Goal: Complete application form

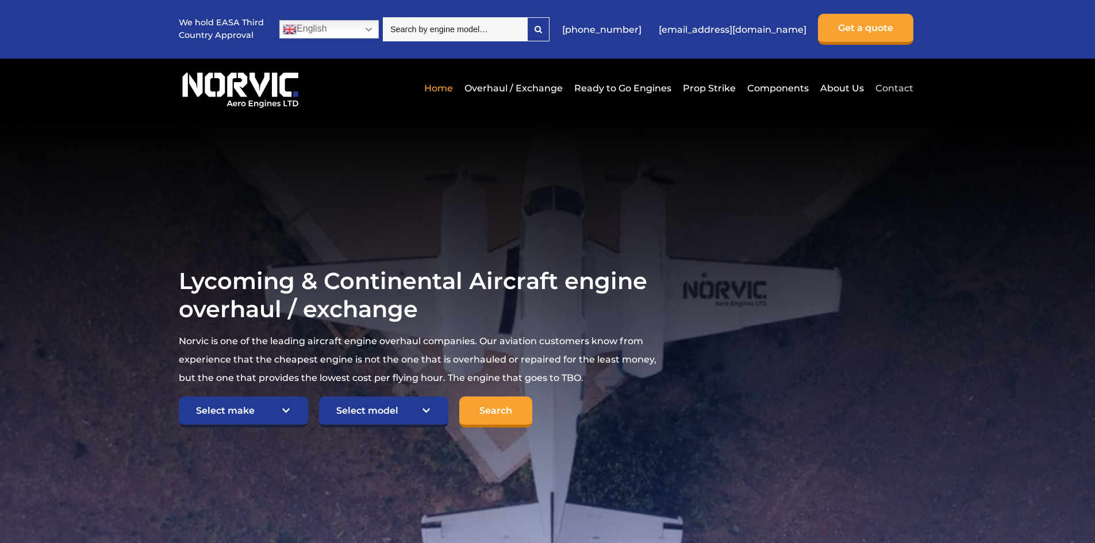
click at [891, 87] on link "Contact" at bounding box center [892, 88] width 41 height 28
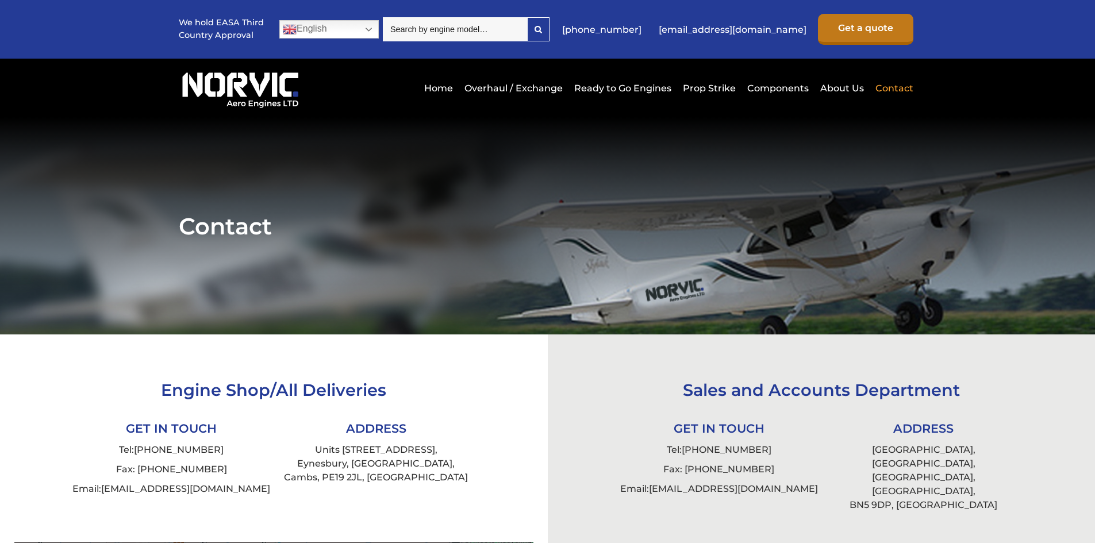
click at [864, 29] on link "Get a quote" at bounding box center [865, 29] width 95 height 31
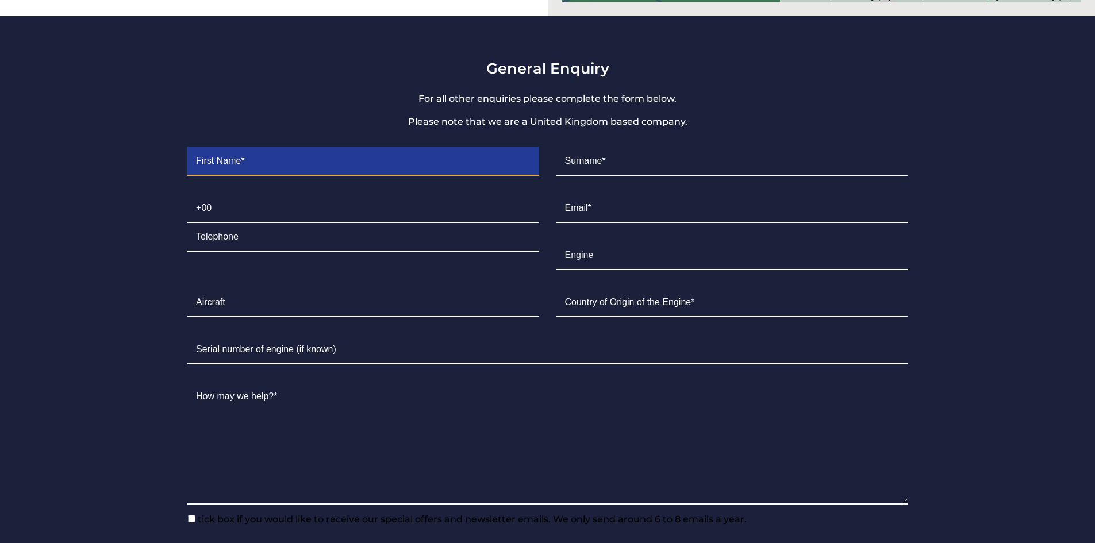
click at [240, 150] on input "Contact form" at bounding box center [362, 161] width 351 height 29
type input "aeroclub de la corse"
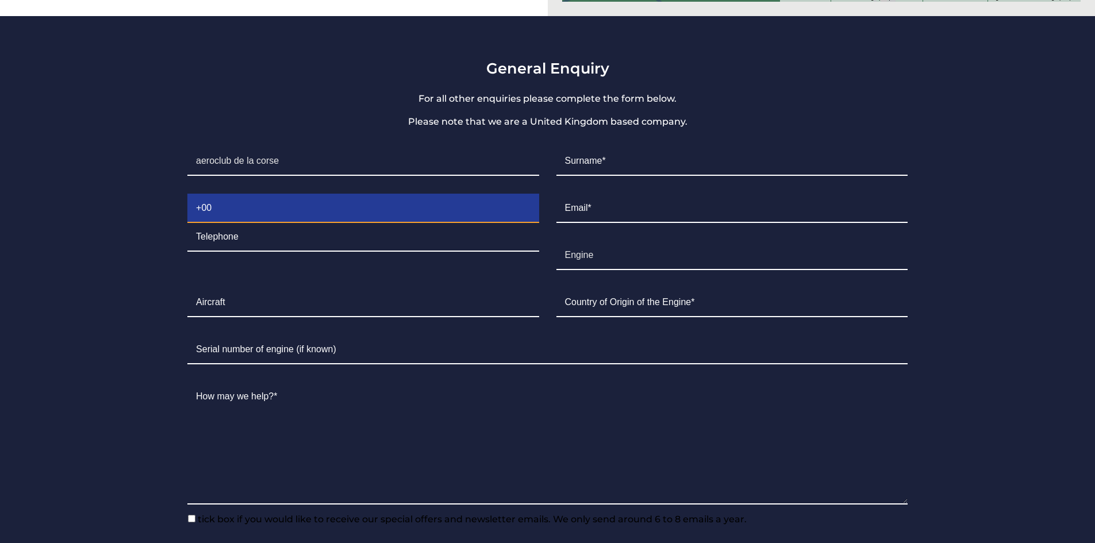
click at [229, 194] on input "Contact form" at bounding box center [362, 208] width 351 height 29
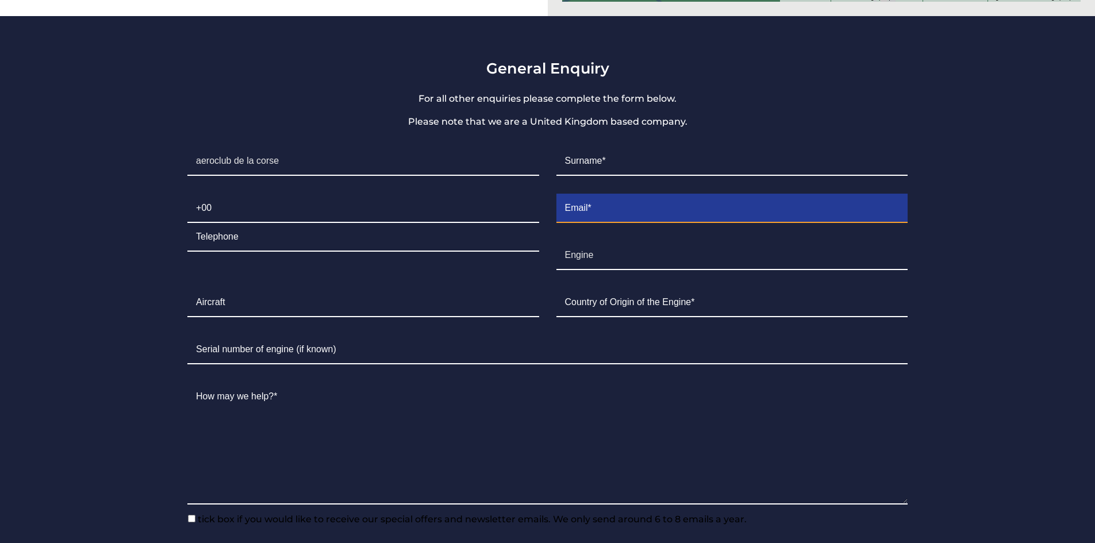
click at [605, 195] on input "Contact form" at bounding box center [731, 208] width 351 height 29
type input "[EMAIL_ADDRESS][DOMAIN_NAME]"
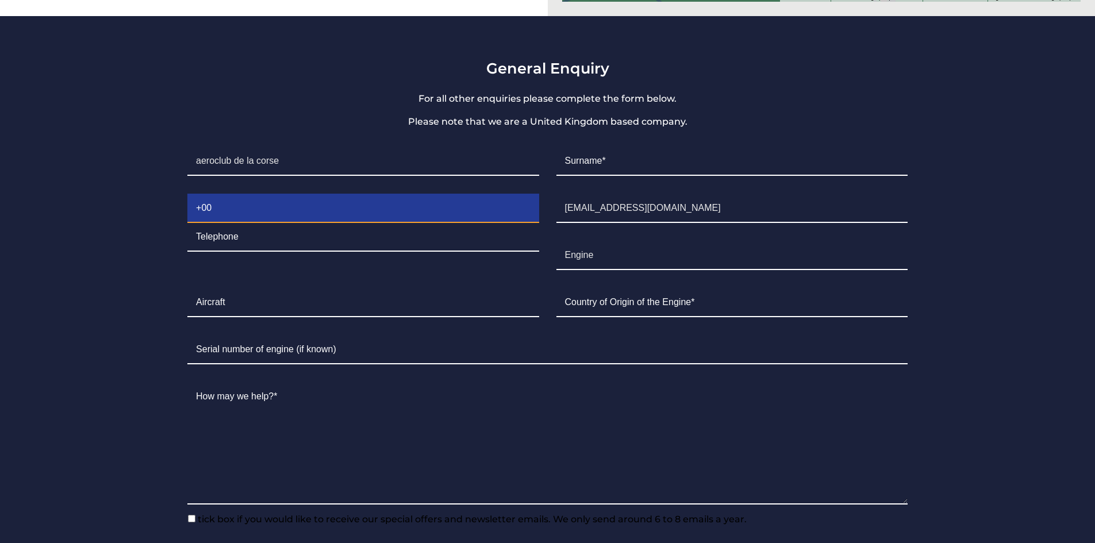
click at [226, 197] on input "Contact form" at bounding box center [362, 208] width 351 height 29
type input "33679908416"
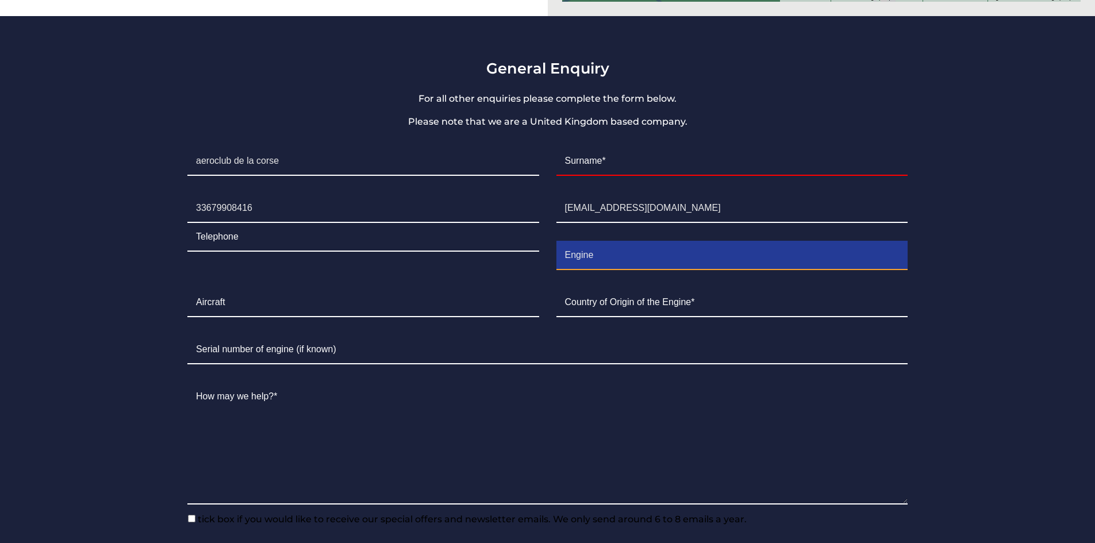
click at [603, 244] on input "Engine" at bounding box center [731, 255] width 351 height 29
type input "EngineIO-360-L2A"
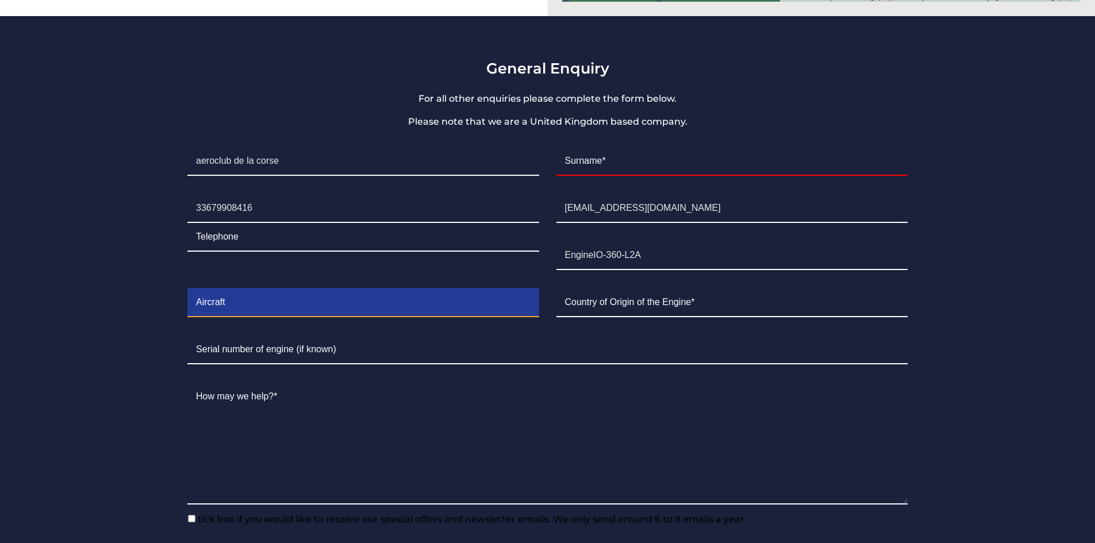
click at [235, 293] on input "Contact form" at bounding box center [362, 303] width 351 height 29
type input "C172 SP"
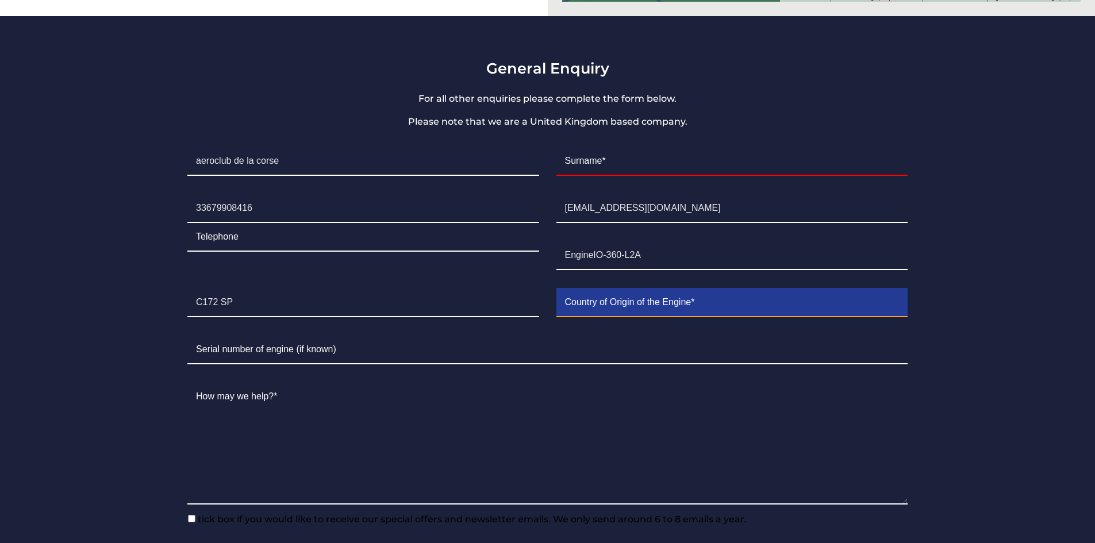
click at [616, 291] on input "Contact form" at bounding box center [731, 303] width 351 height 29
type input "France Corse"
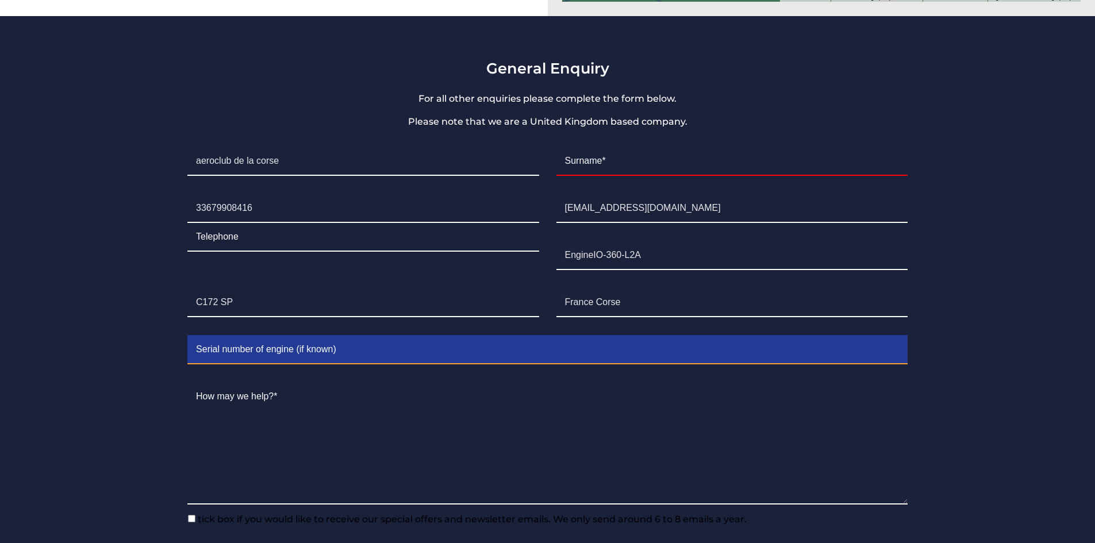
click at [211, 337] on input "Contact form" at bounding box center [547, 350] width 720 height 29
type input "L-28798-51A"
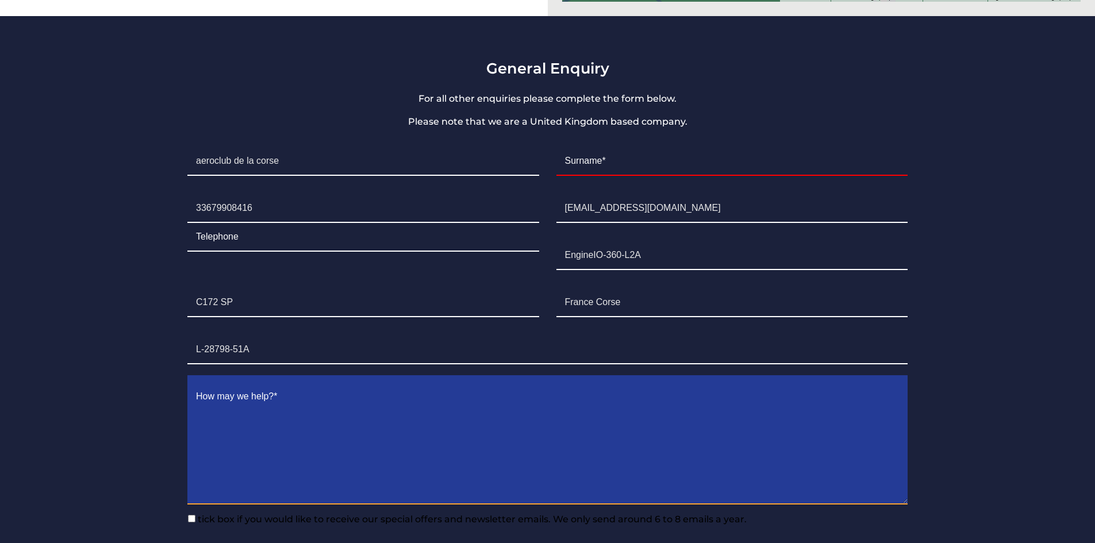
click at [380, 413] on textarea "Contact form" at bounding box center [547, 444] width 720 height 122
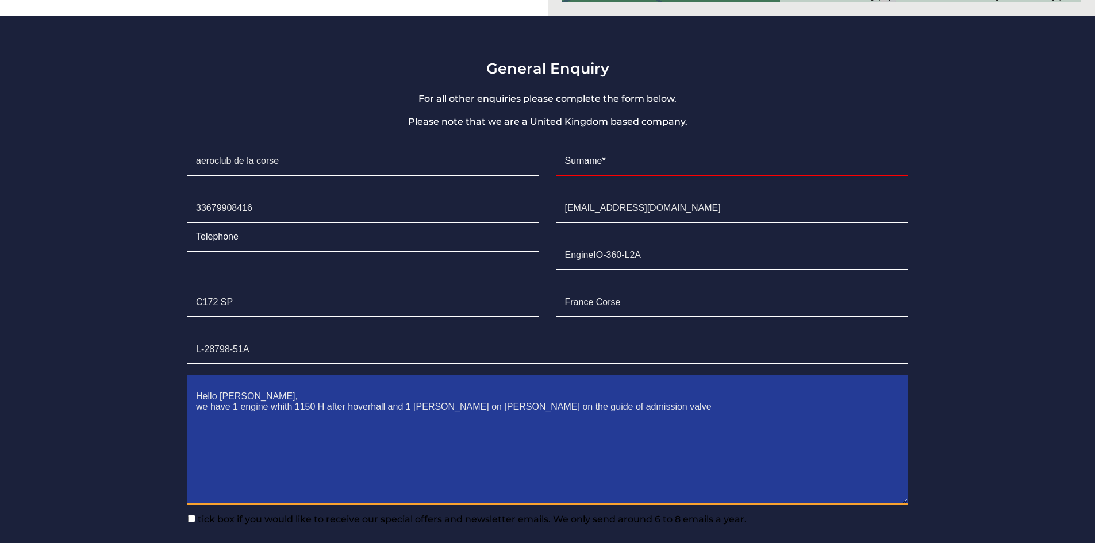
click at [551, 393] on textarea "Hello [PERSON_NAME], we have 1 engine whith 1150 H after hoverhall and 1 [PERSO…" at bounding box center [547, 444] width 720 height 122
click at [407, 390] on textarea "Hello [PERSON_NAME], we have 1 engine whith 1150 H after hoverhall and 1 [PERSO…" at bounding box center [547, 444] width 720 height 122
click at [510, 391] on textarea "Hello [PERSON_NAME], we have 1 engine whith 1150 H after hoverhall and found 1 …" at bounding box center [547, 444] width 720 height 122
click at [451, 389] on textarea "Hello [PERSON_NAME], we have 1 engine whith 1150 H after hoverhall and found 1 …" at bounding box center [547, 444] width 720 height 122
click at [450, 391] on textarea "Hello [PERSON_NAME], we have 1 engine whith 1150 H after hoverhall and found 1 …" at bounding box center [547, 444] width 720 height 122
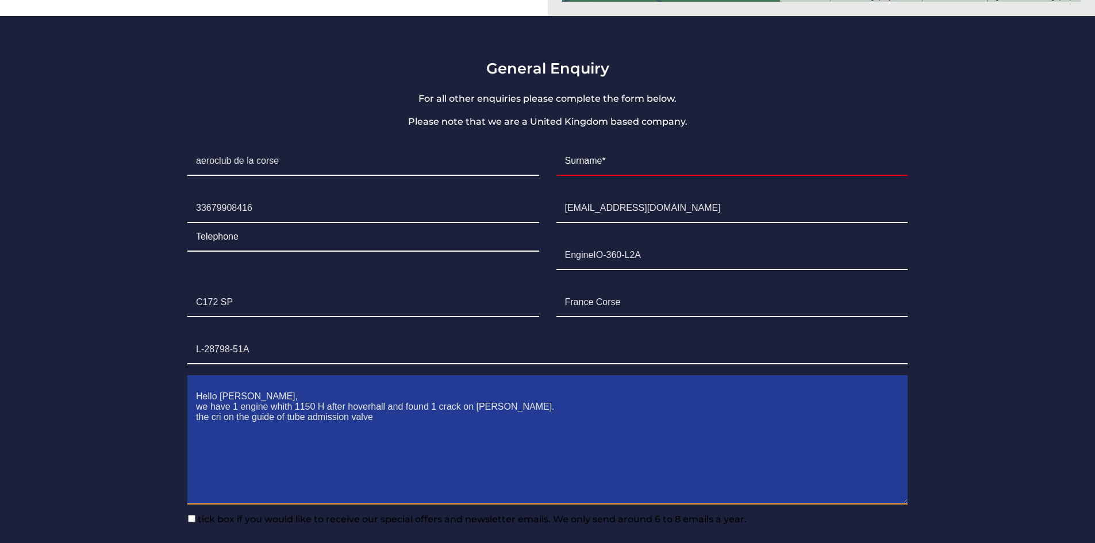
click at [221, 399] on textarea "Hello [PERSON_NAME], we have 1 engine whith 1150 H after hoverhall and found 1 …" at bounding box center [547, 444] width 720 height 122
click at [401, 403] on textarea "Hello [PERSON_NAME], we have 1 engine whith 1150 H after hoverhall and found 1 …" at bounding box center [547, 444] width 720 height 122
click at [273, 401] on textarea "Hello [PERSON_NAME], we have 1 engine whith 1150 H after hoverhall and found 1 …" at bounding box center [547, 444] width 720 height 122
click at [483, 405] on textarea "Hello [PERSON_NAME], we have 1 engine whith 1150 H after hoverhall and found 1 …" at bounding box center [547, 444] width 720 height 122
click at [322, 409] on textarea "Hello [PERSON_NAME], we have 1 engine whith 1150 H after hoverhall and found 1 …" at bounding box center [547, 444] width 720 height 122
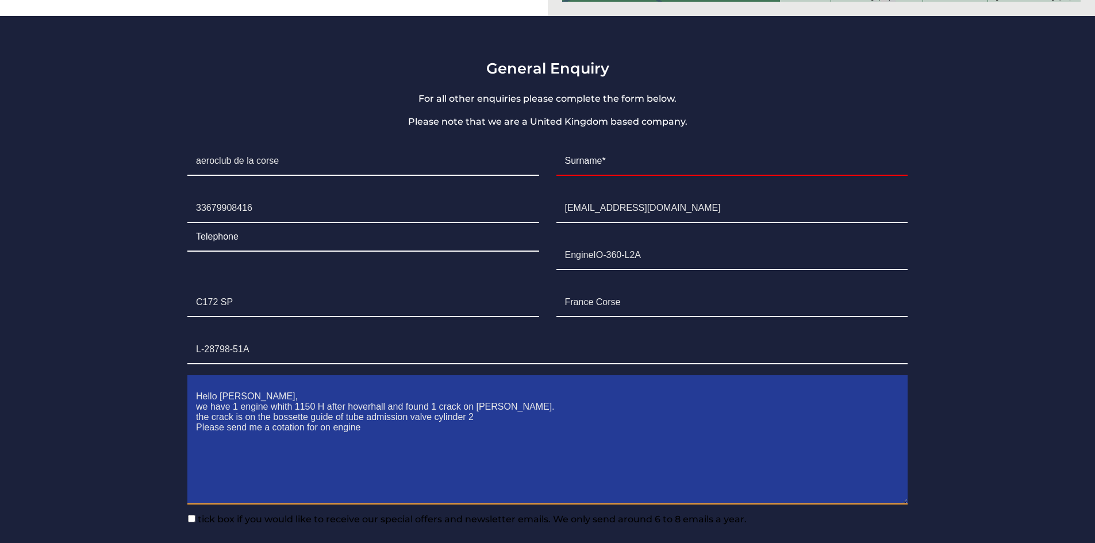
click at [365, 413] on textarea "Hello [PERSON_NAME], we have 1 engine whith 1150 H after hoverhall and found 1 …" at bounding box center [547, 444] width 720 height 122
drag, startPoint x: 426, startPoint y: 413, endPoint x: 449, endPoint y: 447, distance: 41.0
click at [449, 447] on textarea "Hello [PERSON_NAME], we have 1 engine whith 1150 H after hoverhall and found 1 …" at bounding box center [547, 444] width 720 height 122
click at [420, 413] on textarea "Hello [PERSON_NAME], we have 1 engine whith 1150 H after hoverhall and found 1 …" at bounding box center [547, 444] width 720 height 122
click at [450, 412] on textarea "Hello [PERSON_NAME], we have 1 engine whith 1150 H after hoverhall and found 1 …" at bounding box center [547, 444] width 720 height 122
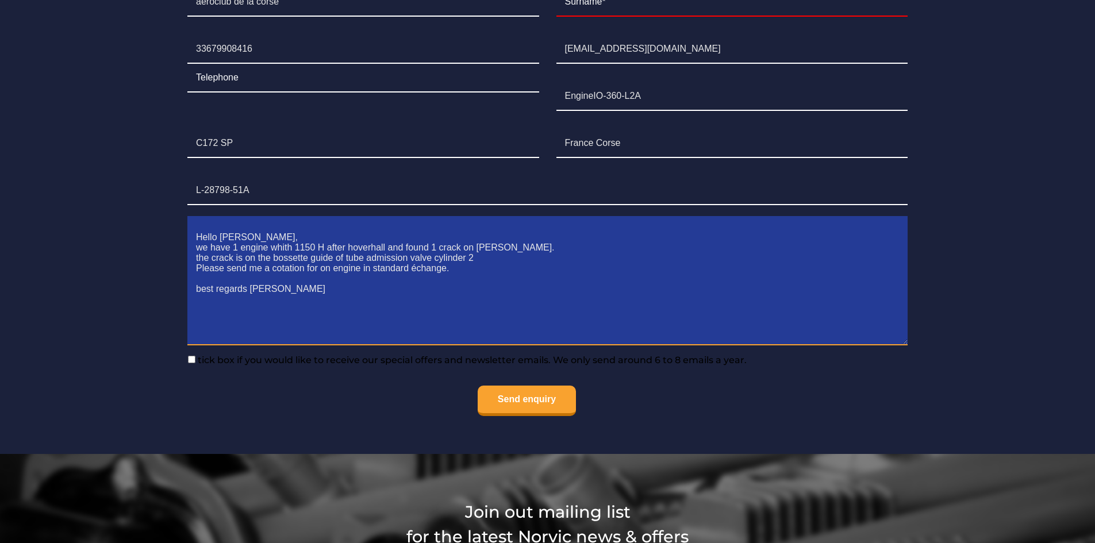
scroll to position [1108, 0]
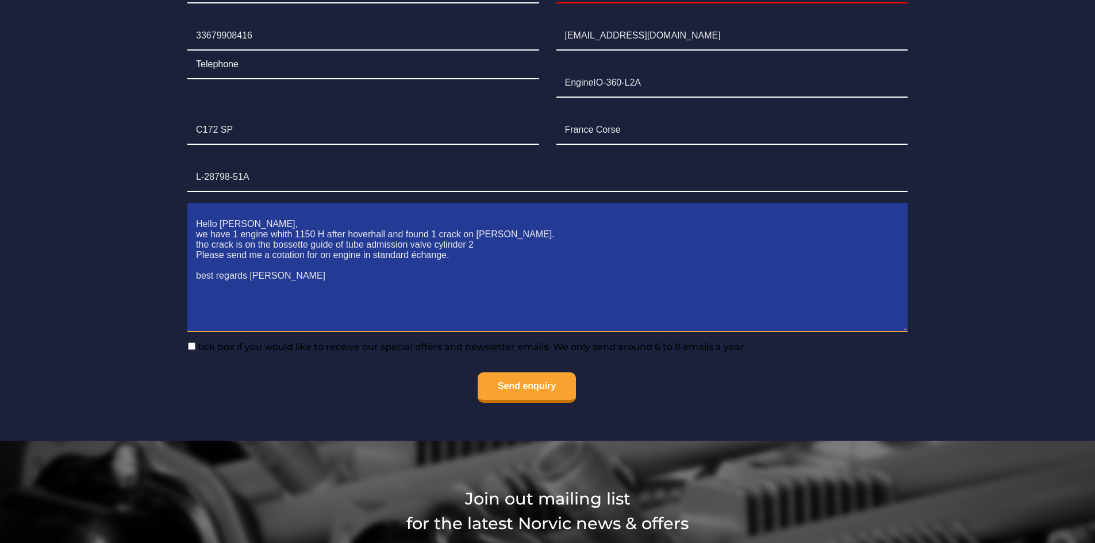
type textarea "Hello [PERSON_NAME], we have 1 engine whith 1150 H after hoverhall and found 1 …"
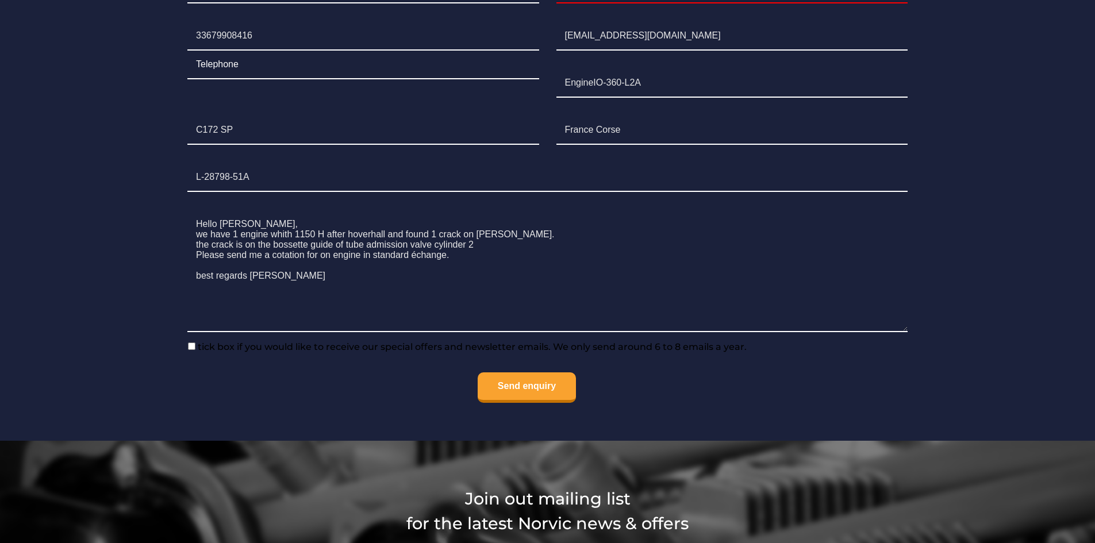
click at [189, 343] on input"] "tick box if you would like to receive our special offers and newsletter emails.…" at bounding box center [191, 346] width 7 height 7
checkbox input"] "true"
click at [535, 374] on input "Send enquiry" at bounding box center [527, 387] width 98 height 30
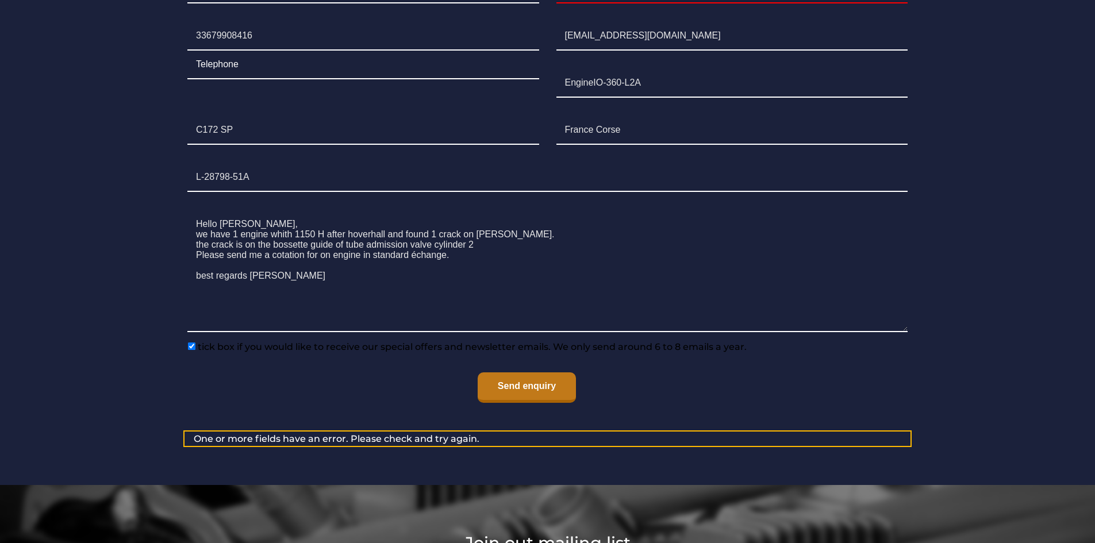
click at [544, 372] on input "Send enquiry" at bounding box center [527, 387] width 98 height 30
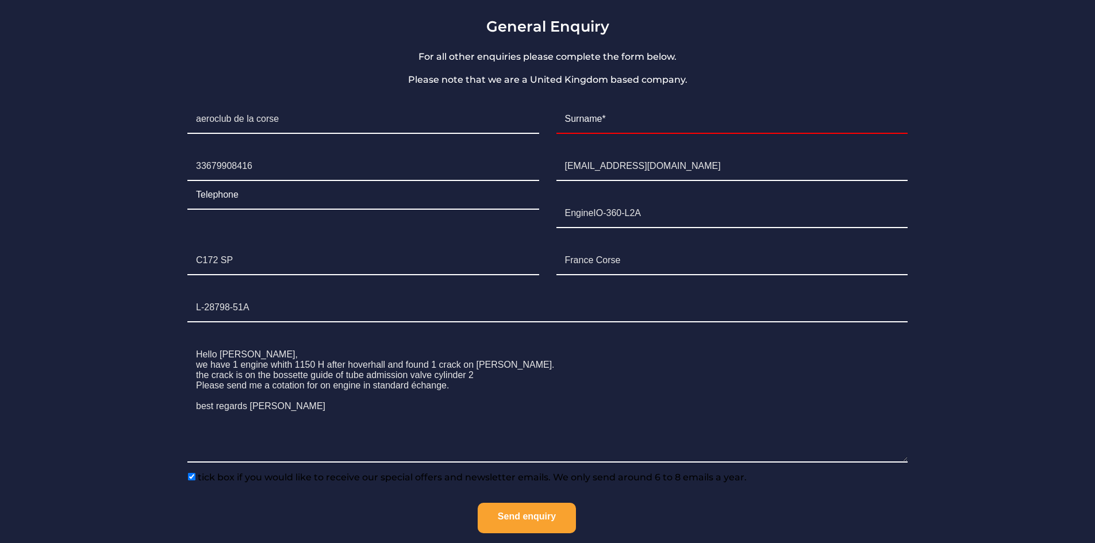
scroll to position [993, 0]
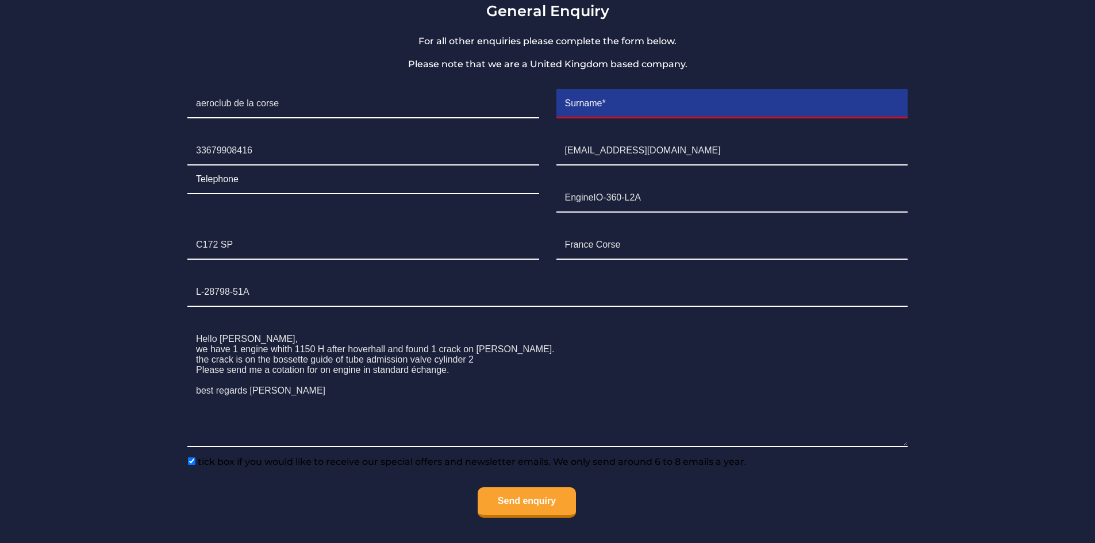
click at [586, 99] on input "Contact form" at bounding box center [731, 104] width 351 height 29
type input "[PERSON_NAME]"
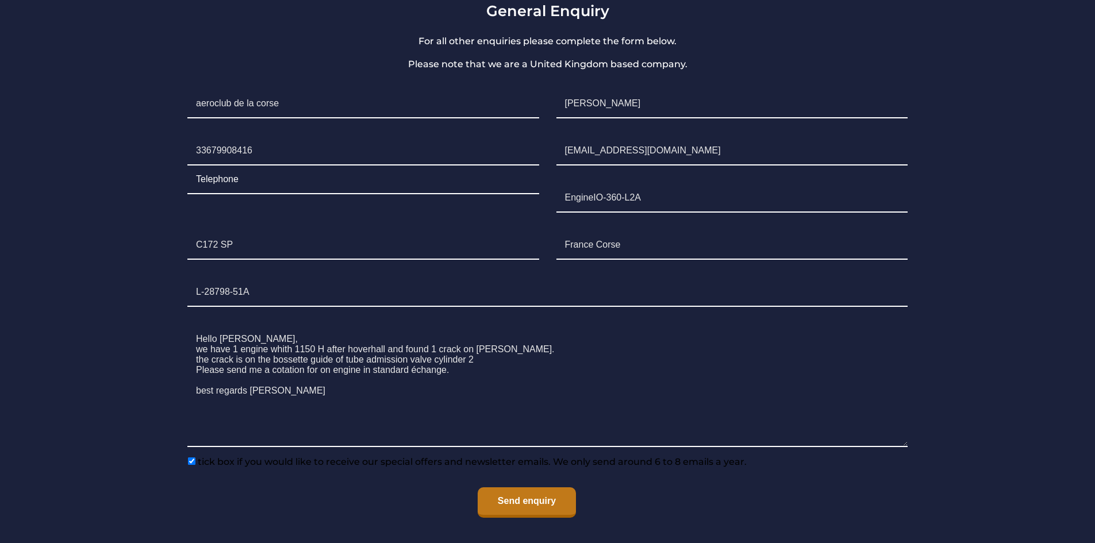
click at [532, 487] on input "Send enquiry" at bounding box center [527, 502] width 98 height 30
